Goal: Task Accomplishment & Management: Use online tool/utility

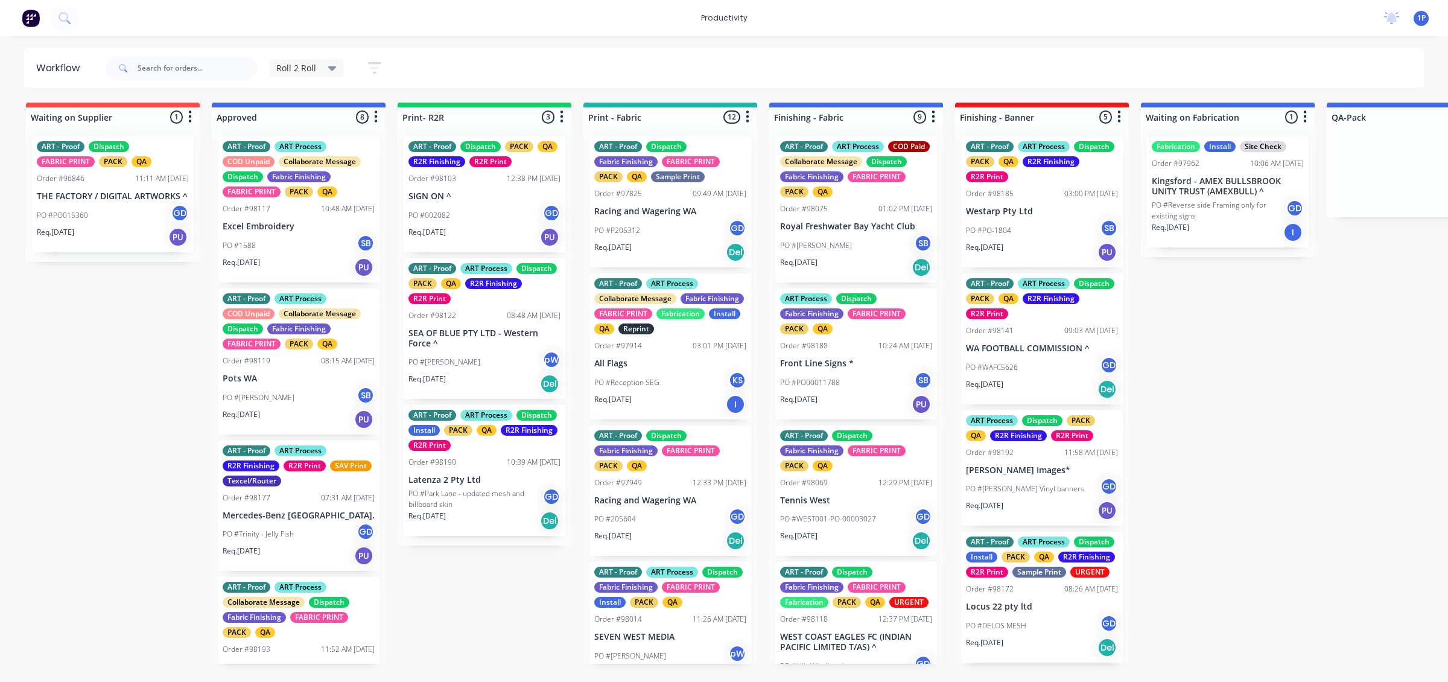
scroll to position [1190, 0]
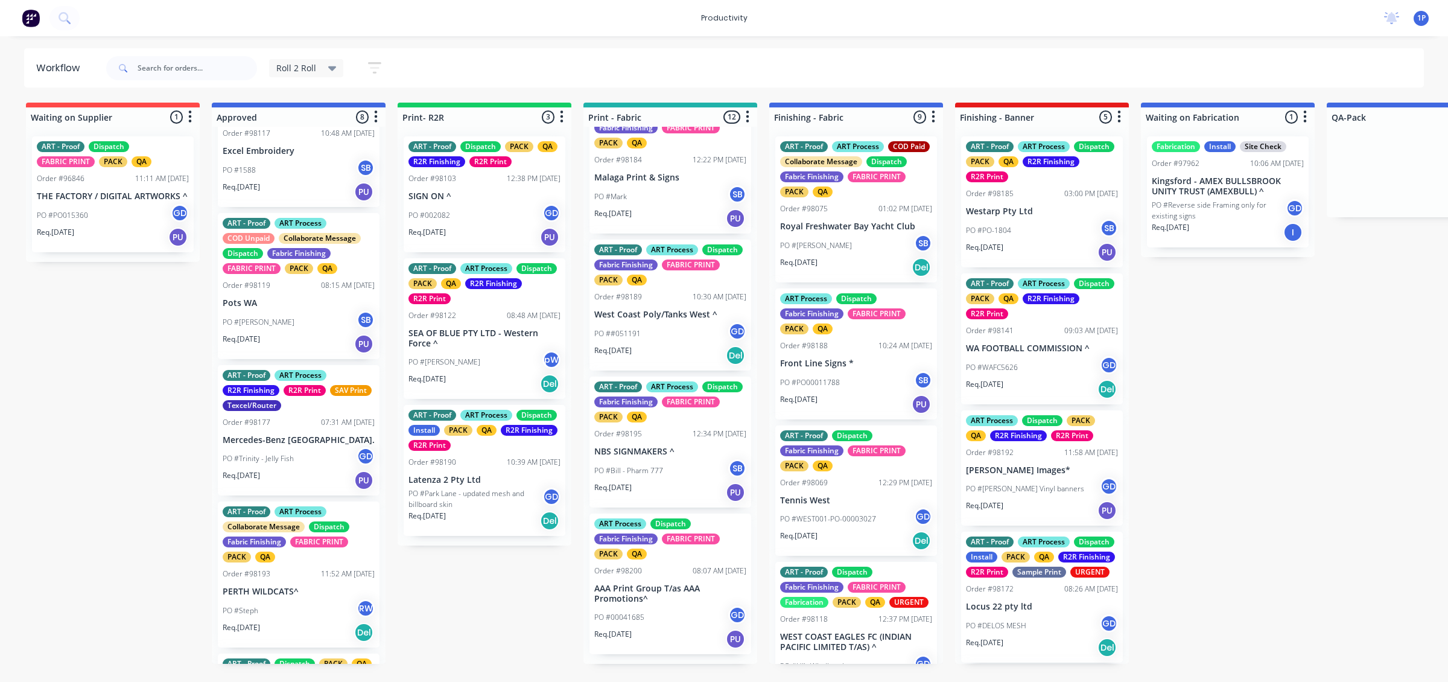
click at [466, 197] on p "SIGN ON ^" at bounding box center [484, 196] width 152 height 10
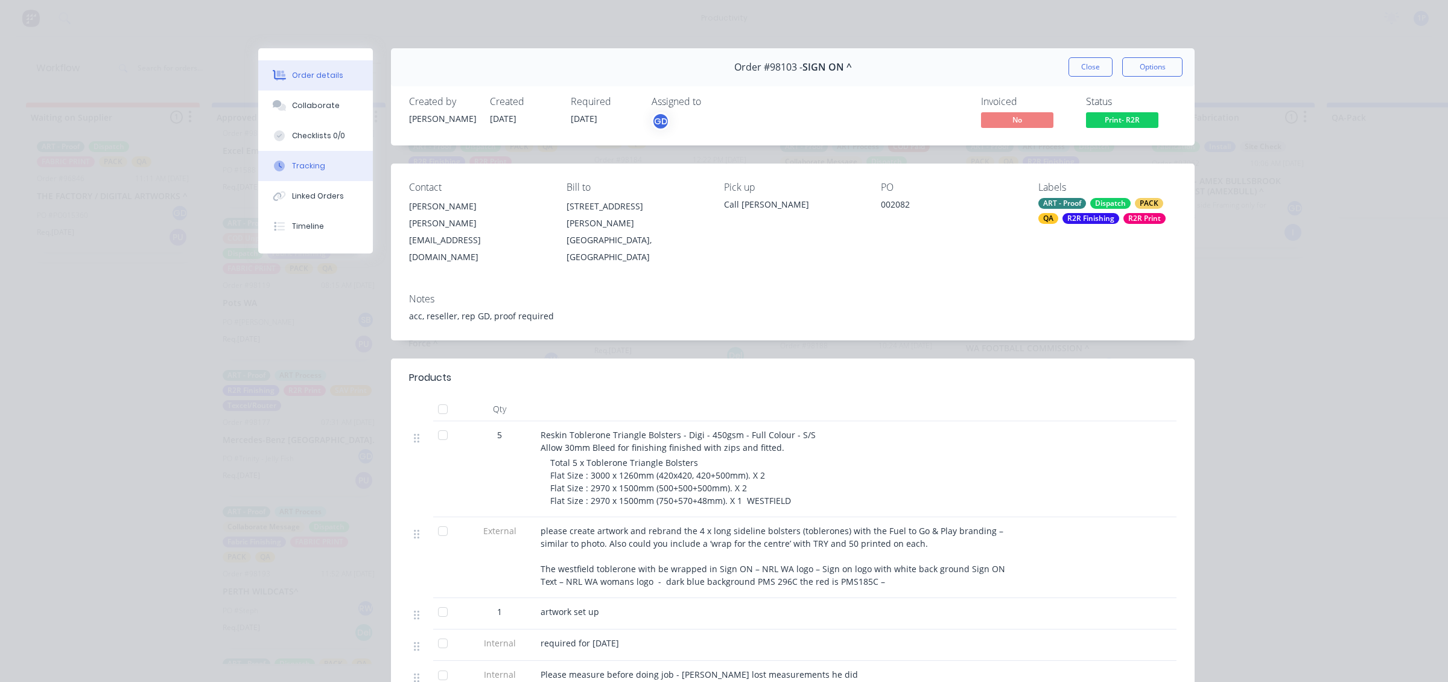
drag, startPoint x: 311, startPoint y: 160, endPoint x: 318, endPoint y: 168, distance: 10.7
click at [309, 159] on button "Tracking" at bounding box center [315, 166] width 115 height 30
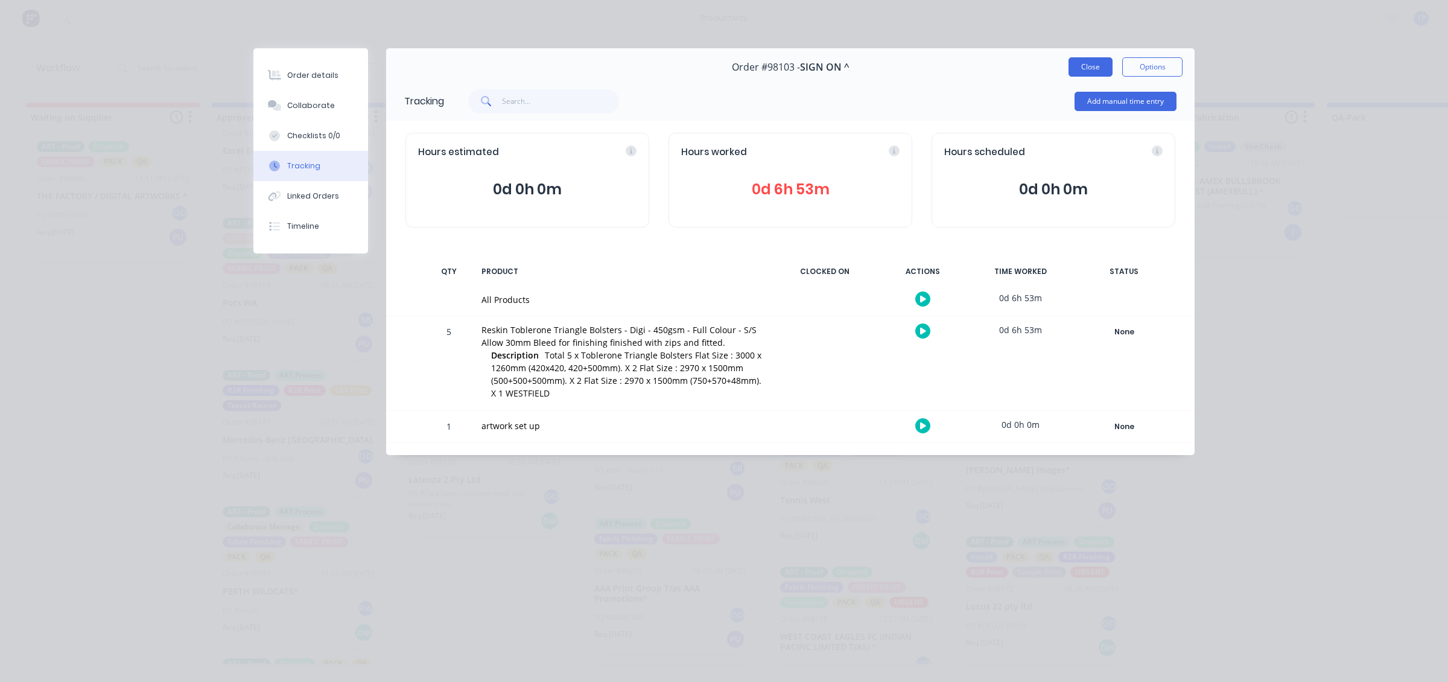
click at [1074, 69] on button "Close" at bounding box center [1090, 66] width 44 height 19
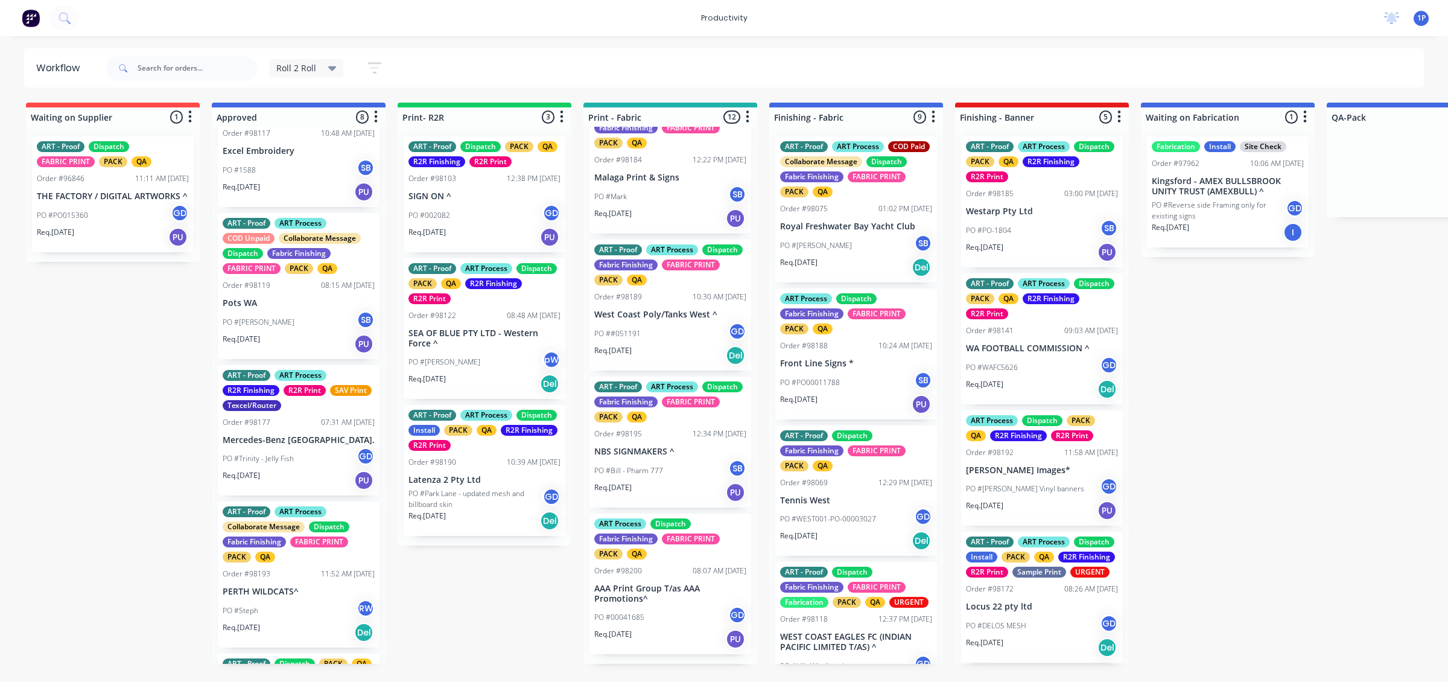
click at [498, 359] on div "PO #[PERSON_NAME]" at bounding box center [484, 361] width 152 height 23
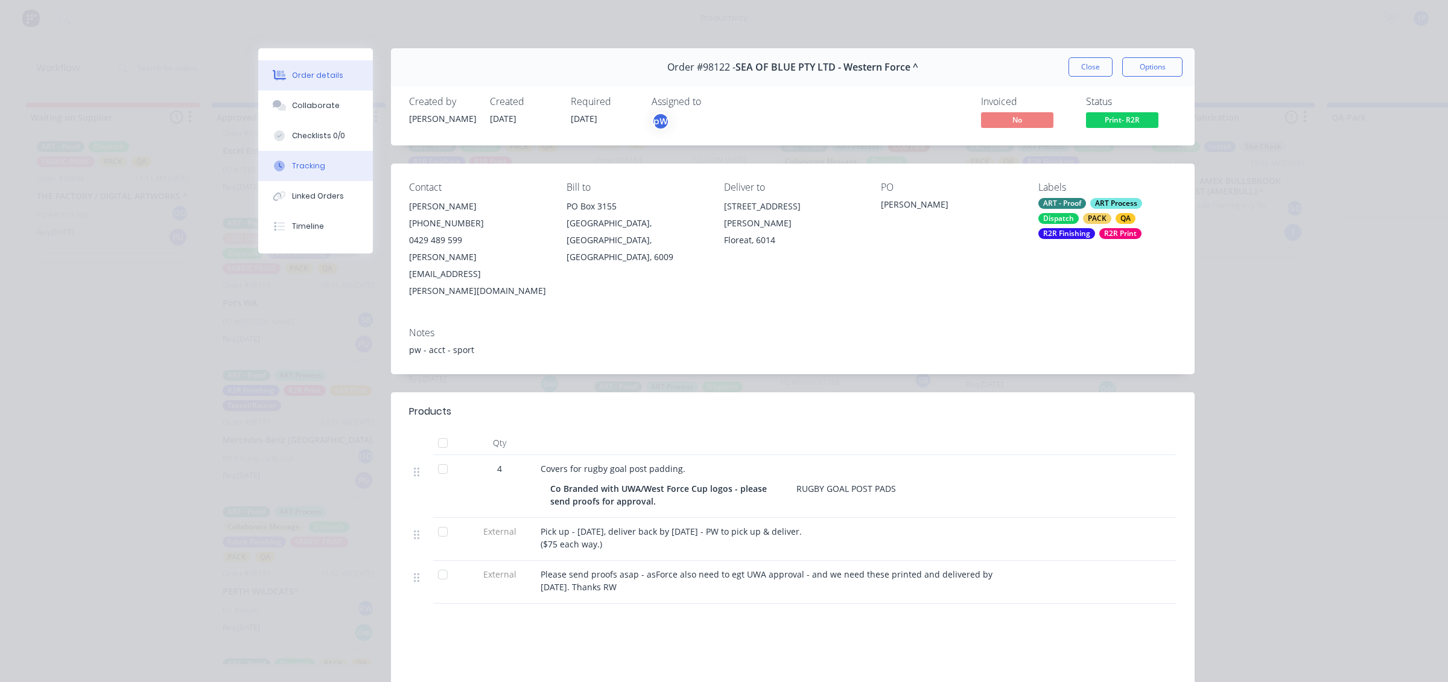
click at [329, 172] on button "Tracking" at bounding box center [315, 166] width 115 height 30
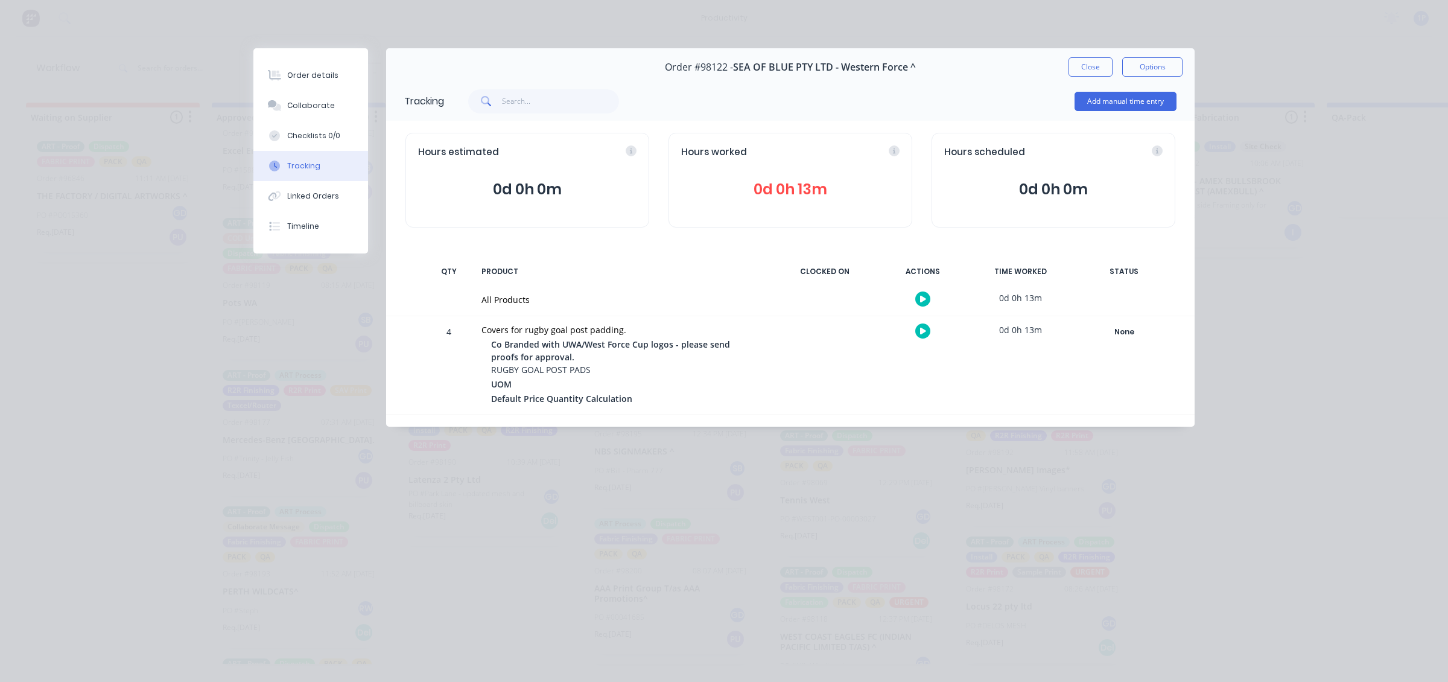
click at [918, 329] on button at bounding box center [922, 330] width 15 height 15
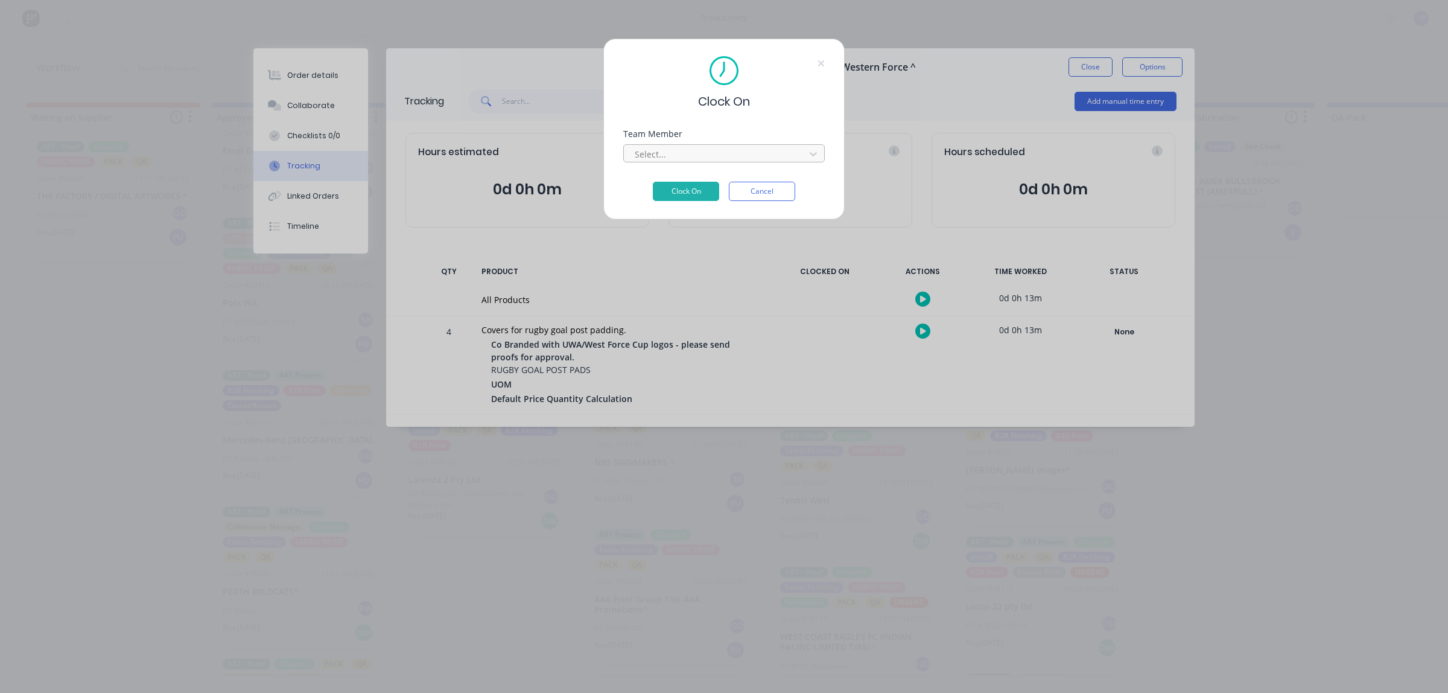
click at [697, 152] on div at bounding box center [715, 154] width 165 height 15
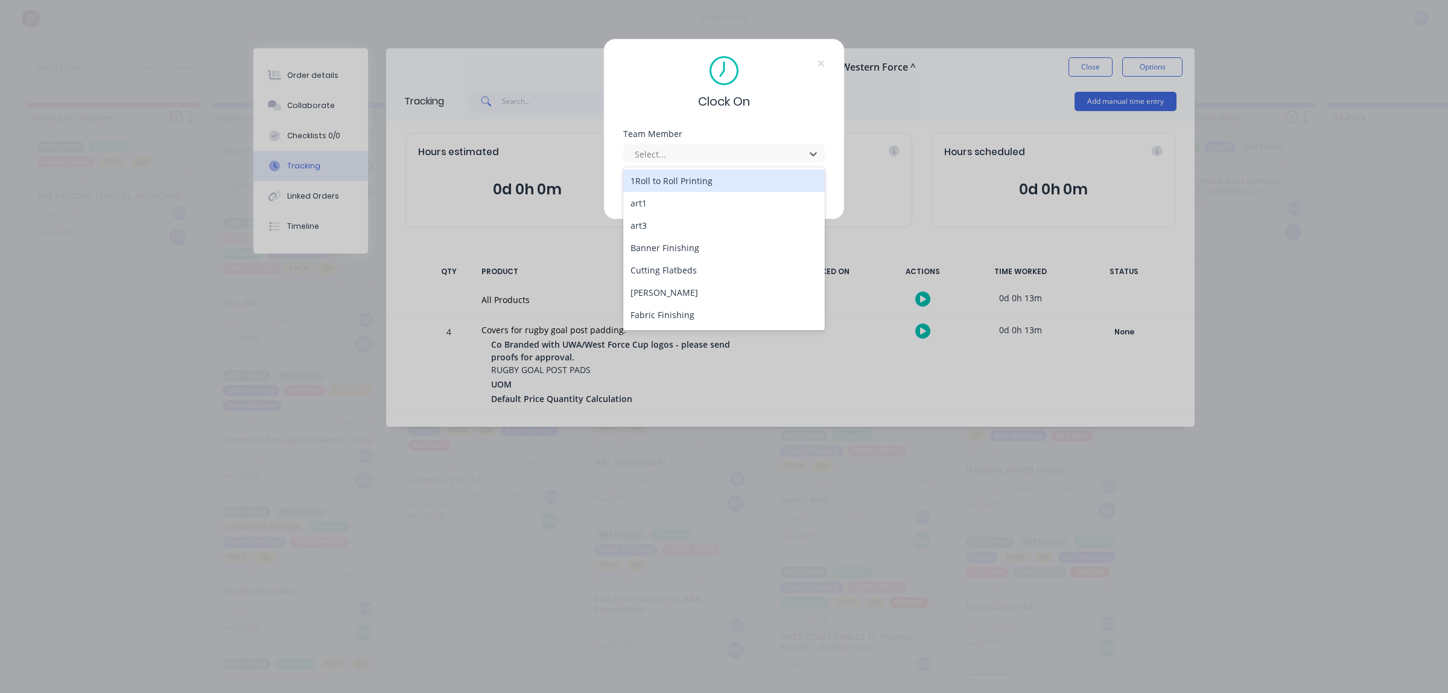
drag, startPoint x: 677, startPoint y: 181, endPoint x: 670, endPoint y: 186, distance: 8.7
click at [676, 182] on div "1Roll to Roll Printing" at bounding box center [723, 181] width 201 height 22
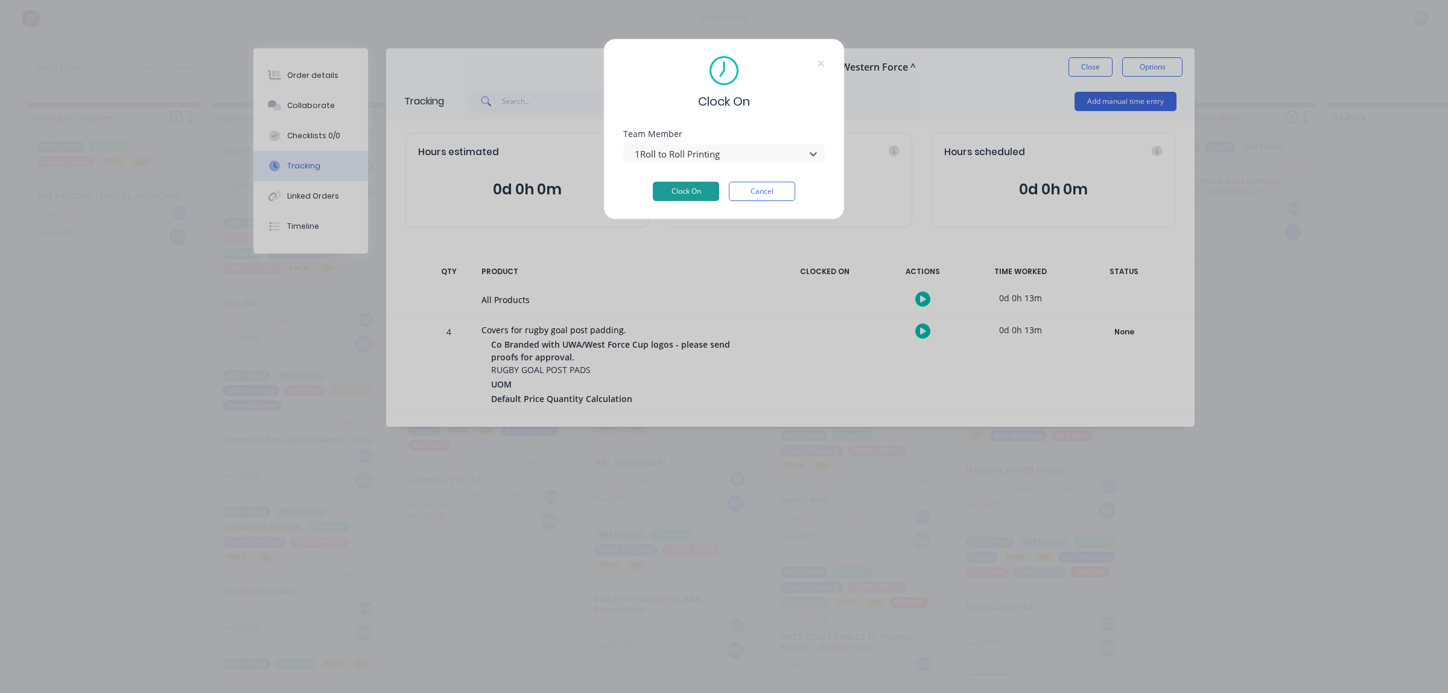
click at [670, 186] on button "Clock On" at bounding box center [686, 191] width 66 height 19
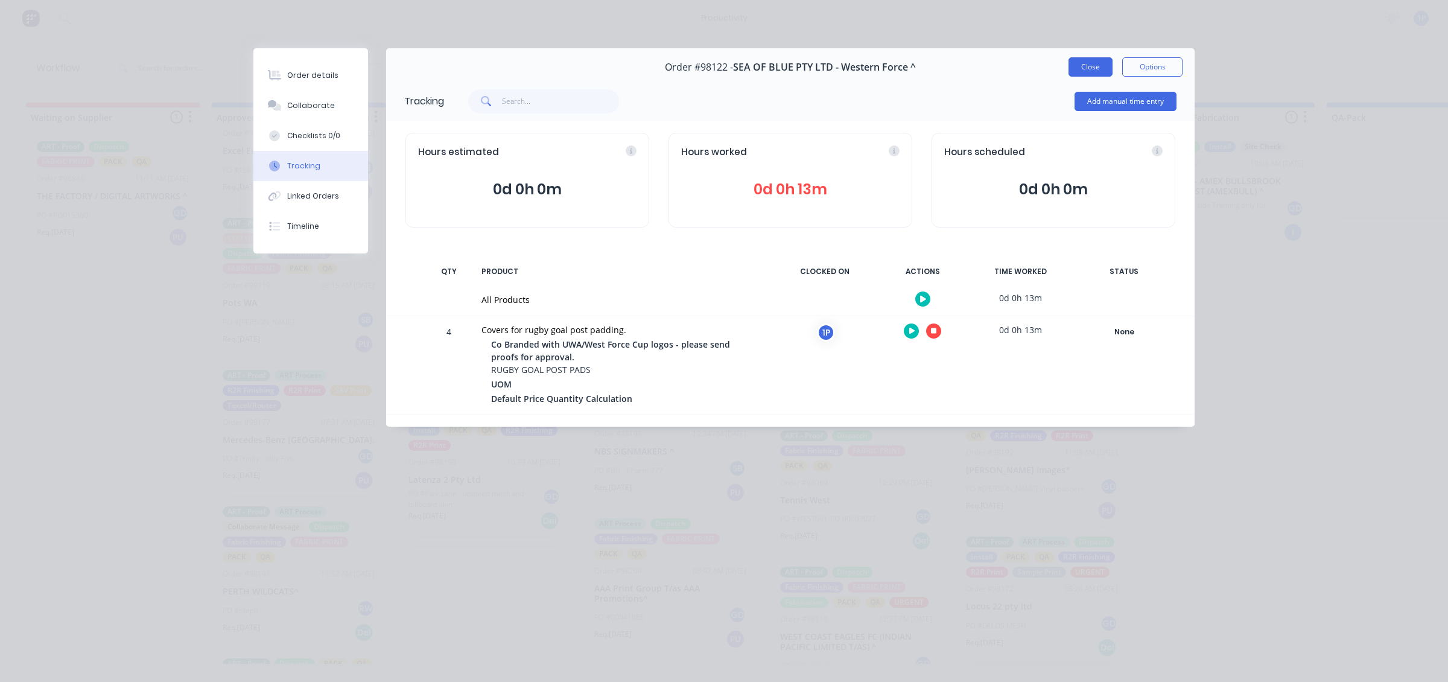
click at [1089, 62] on button "Close" at bounding box center [1090, 66] width 44 height 19
